Goal: Task Accomplishment & Management: Use online tool/utility

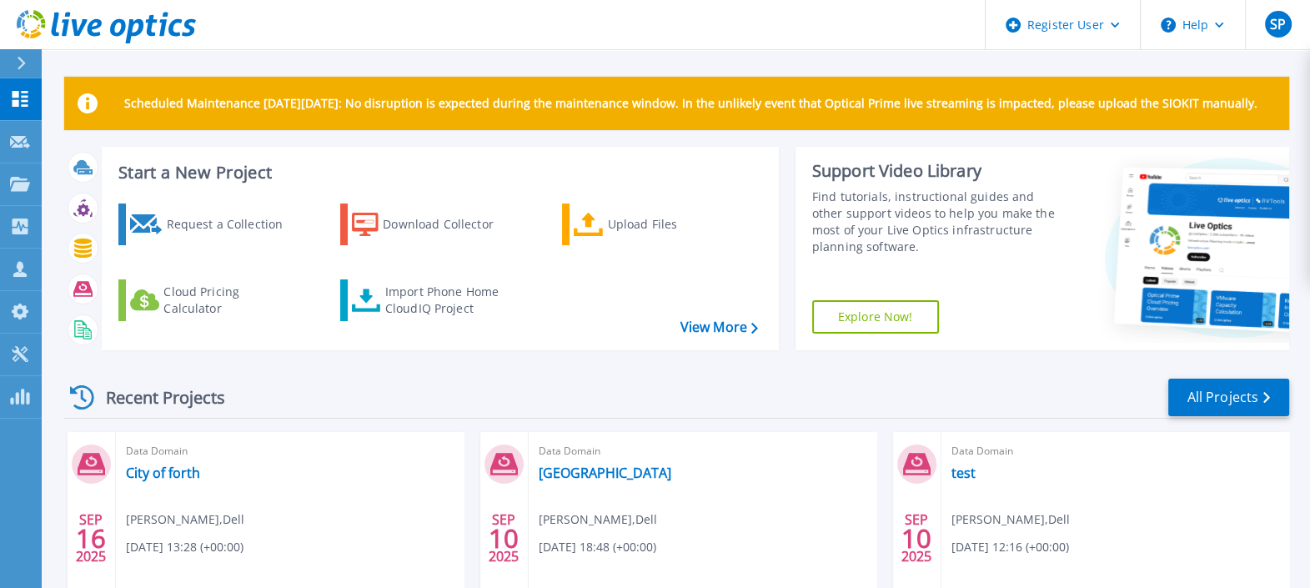
click at [423, 321] on div "Request a Collection Download Collector Upload Files Cloud Pricing Calculator I…" at bounding box center [437, 266] width 665 height 152
click at [408, 302] on div "Import Phone Home CloudIQ Project" at bounding box center [450, 299] width 130 height 33
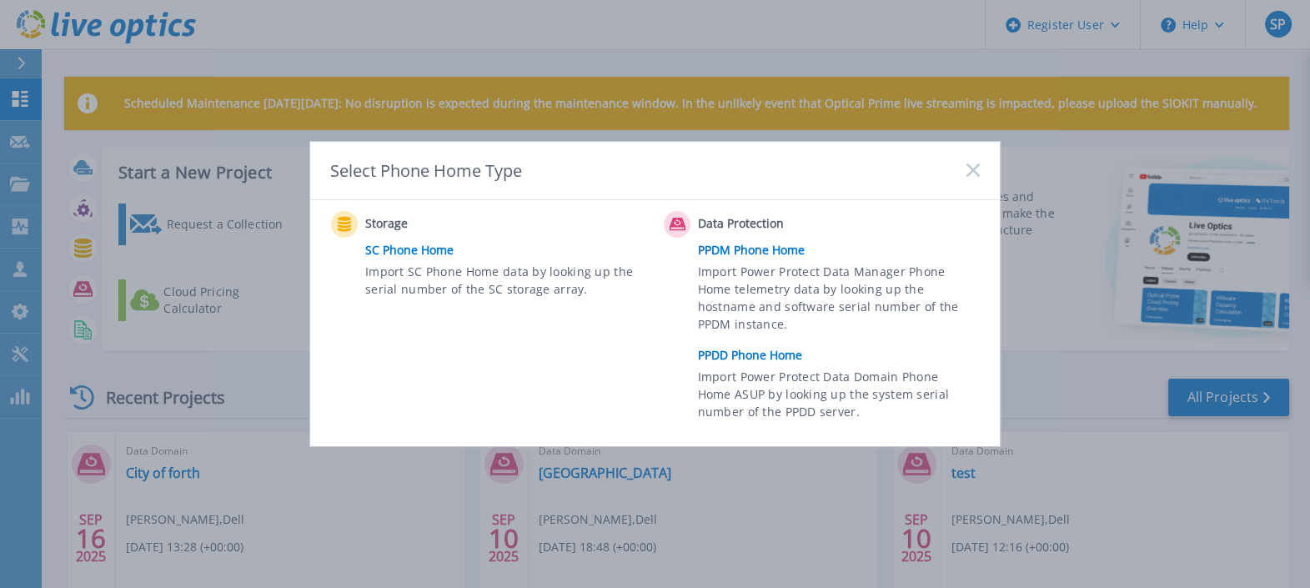
click at [759, 345] on link "PPDD Phone Home" at bounding box center [843, 355] width 290 height 25
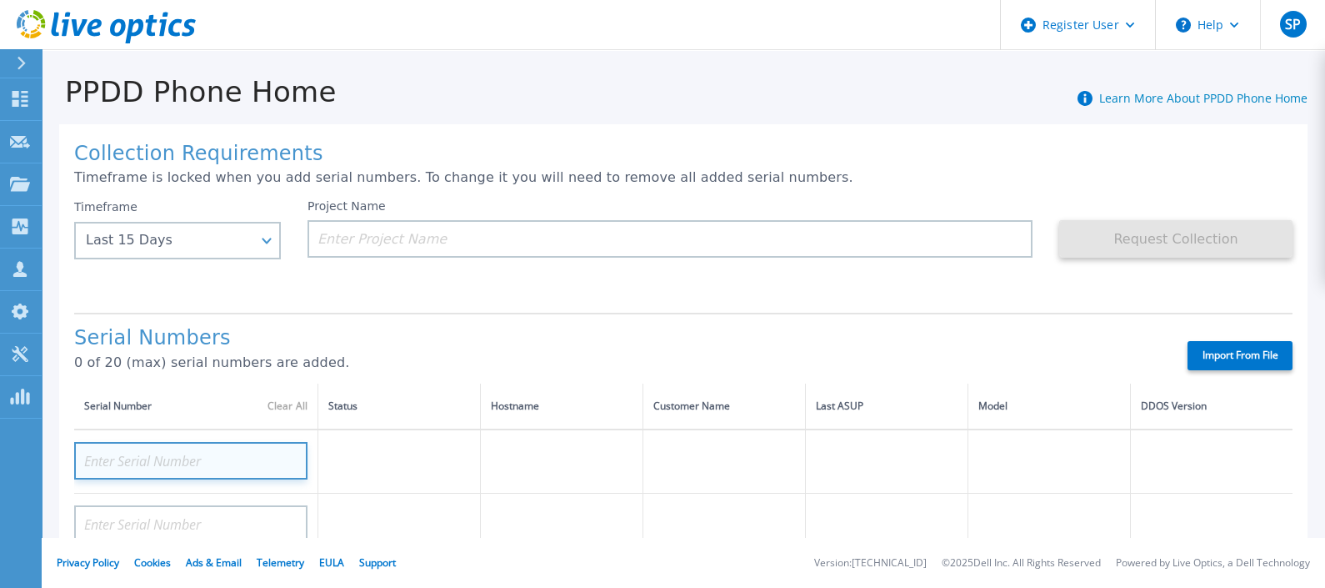
click at [238, 462] on input at bounding box center [190, 461] width 233 height 38
paste input "APX00224704539"
type input "APX00224704539"
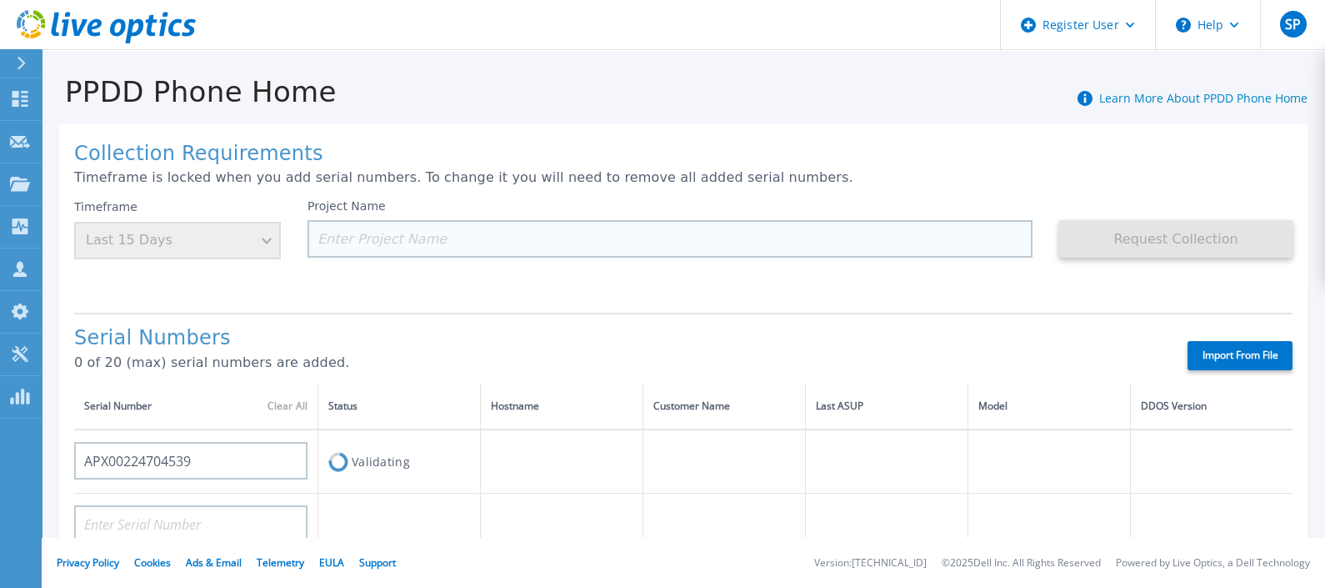
click at [471, 248] on input at bounding box center [670, 239] width 725 height 38
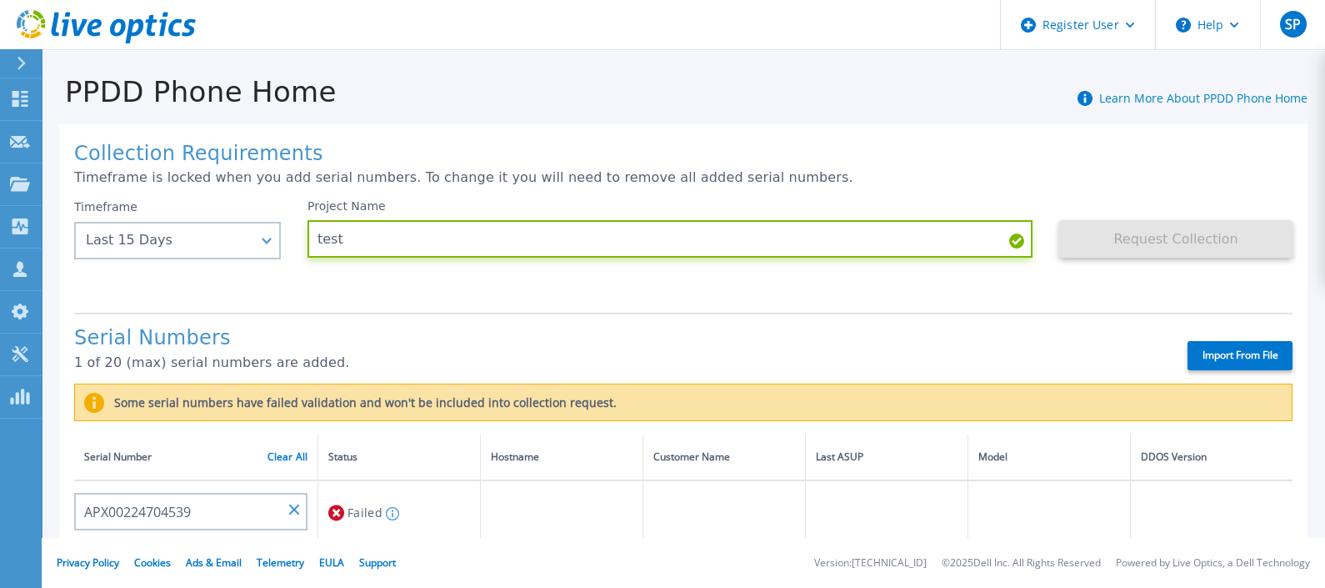
scroll to position [93, 0]
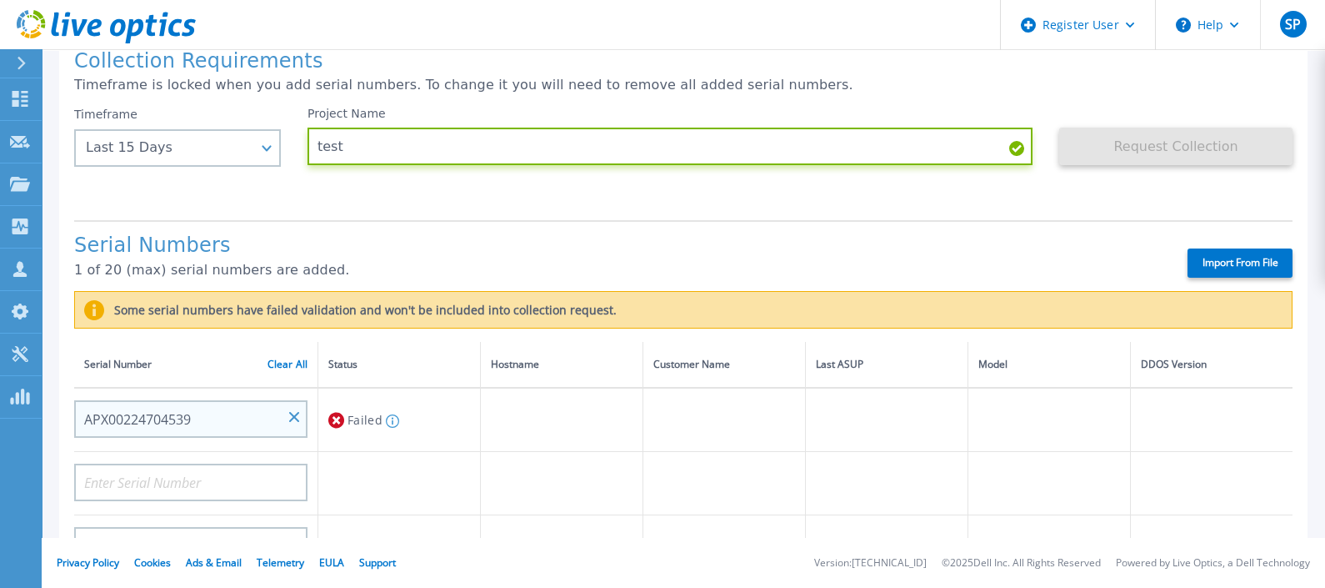
type input "test"
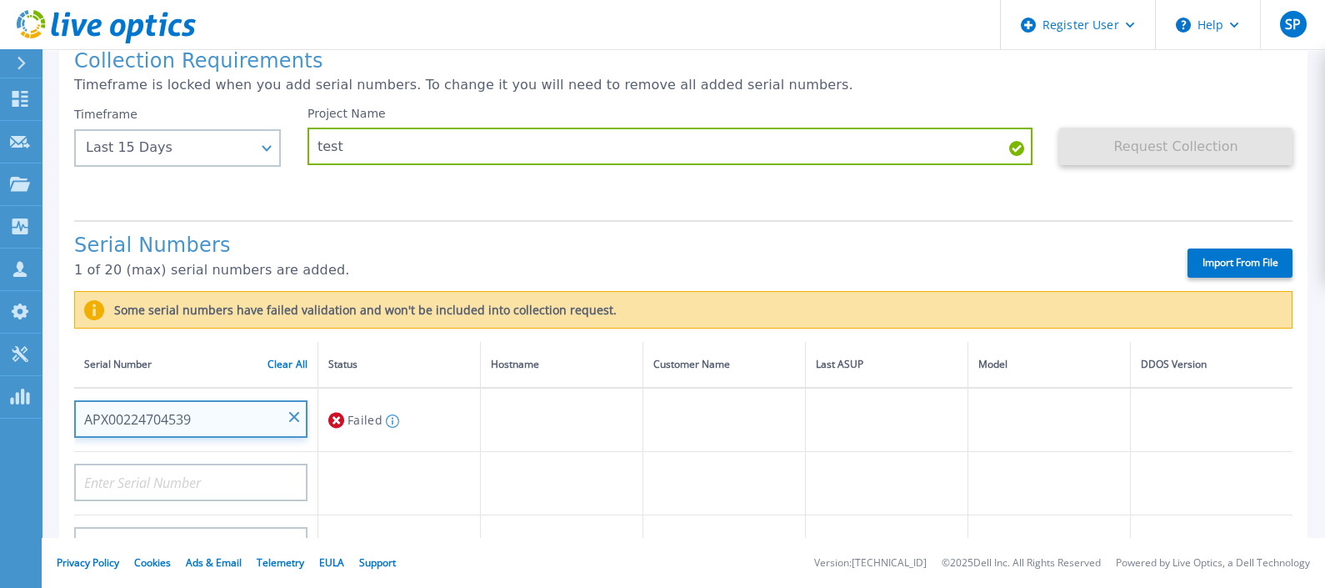
click at [208, 428] on input "APX00224704539" at bounding box center [190, 419] width 233 height 38
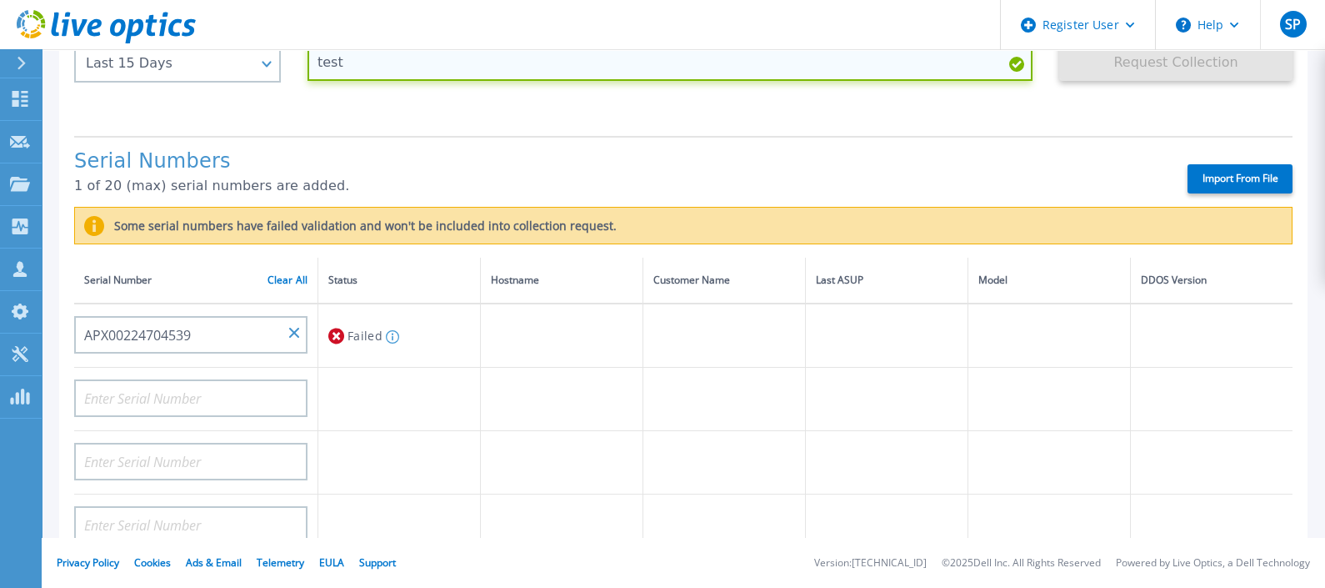
click at [463, 59] on input "test" at bounding box center [670, 62] width 725 height 38
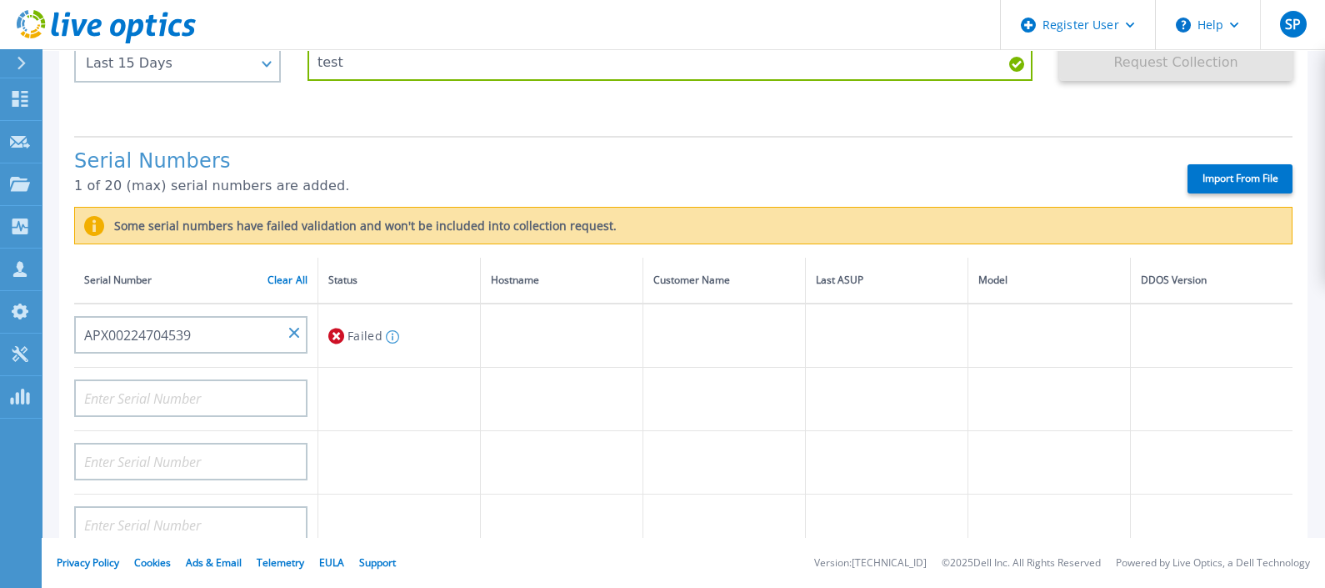
click at [606, 192] on p "1 of 20 (max) serial numbers are added." at bounding box center [616, 185] width 1085 height 15
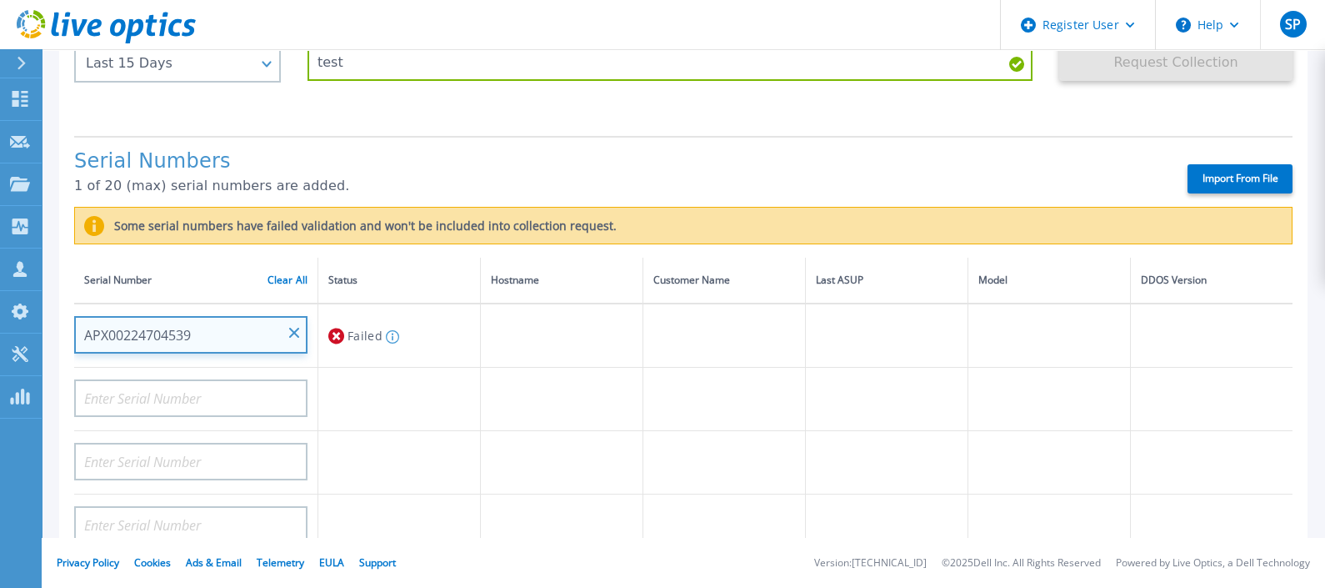
click at [300, 323] on input "APX00224704539" at bounding box center [190, 335] width 233 height 38
click at [296, 325] on input "APX00224704539" at bounding box center [190, 335] width 233 height 38
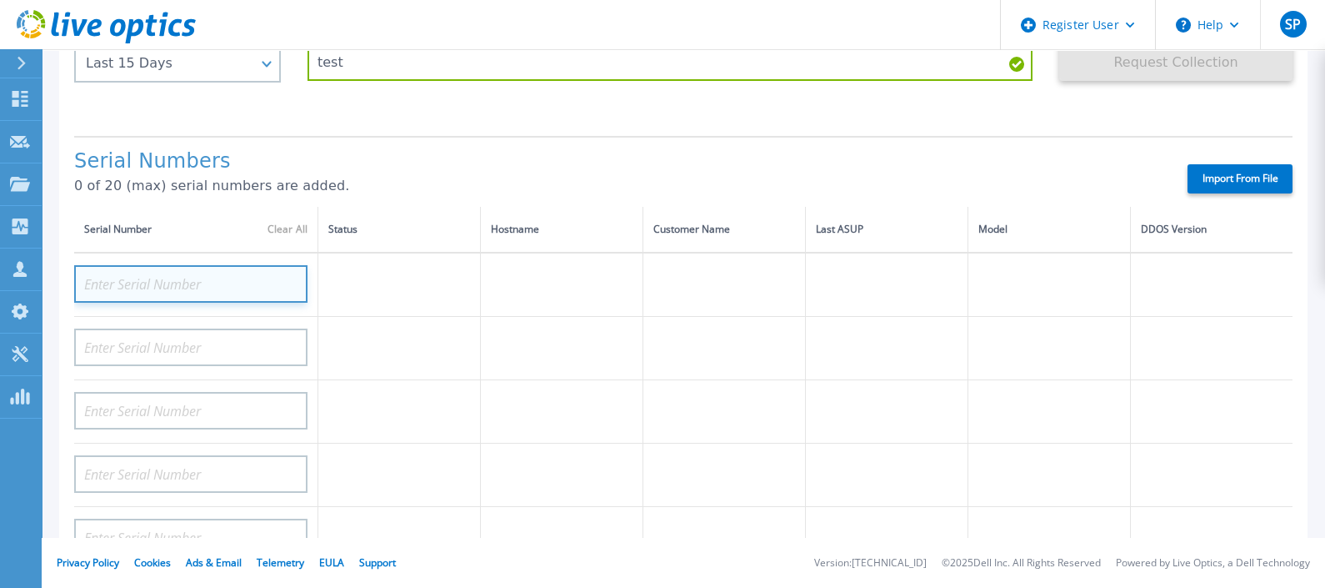
paste input "APX00224704539"
type input "APX00224704539"
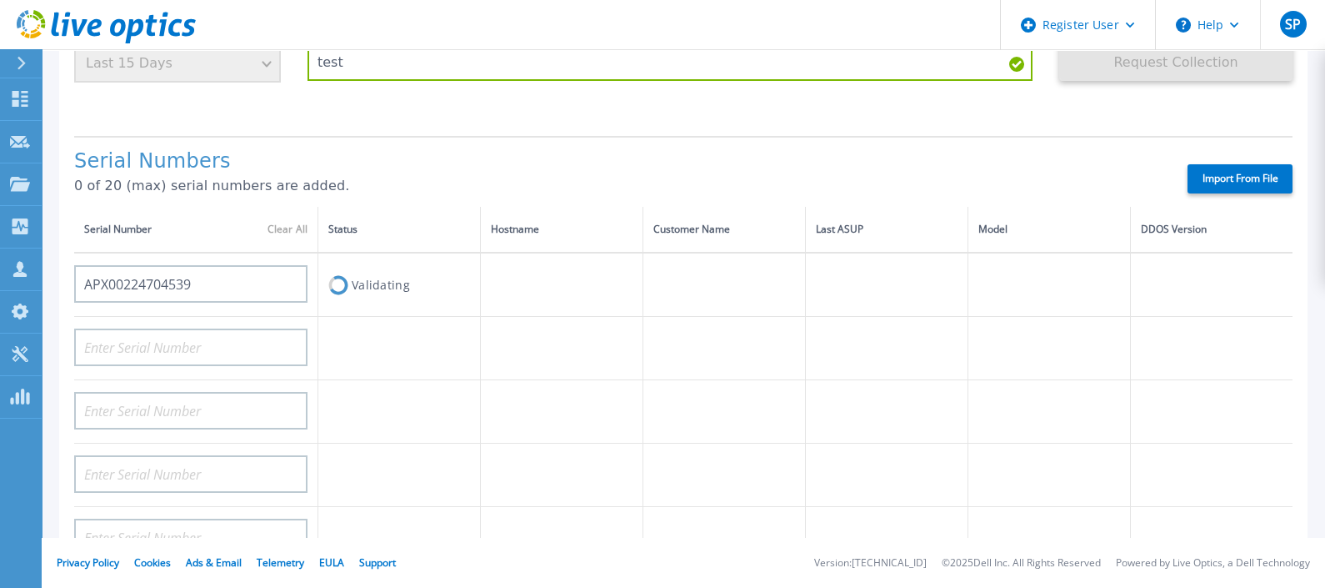
click at [463, 96] on div "Project Name test" at bounding box center [684, 73] width 752 height 100
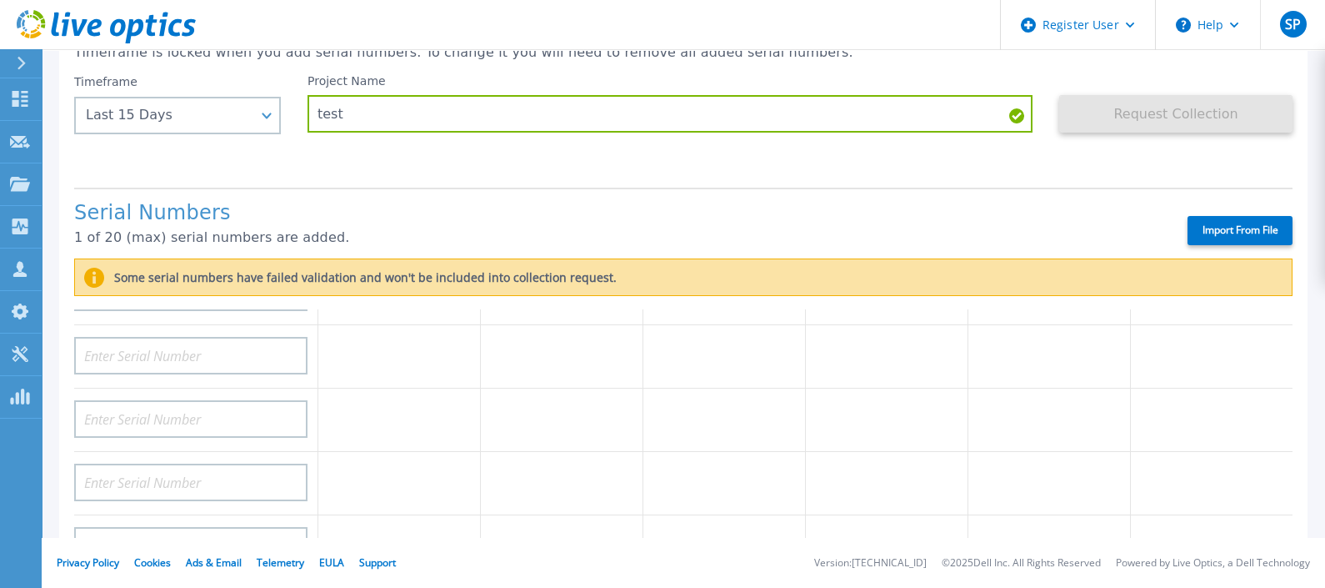
scroll to position [164, 0]
